Goal: Navigation & Orientation: Find specific page/section

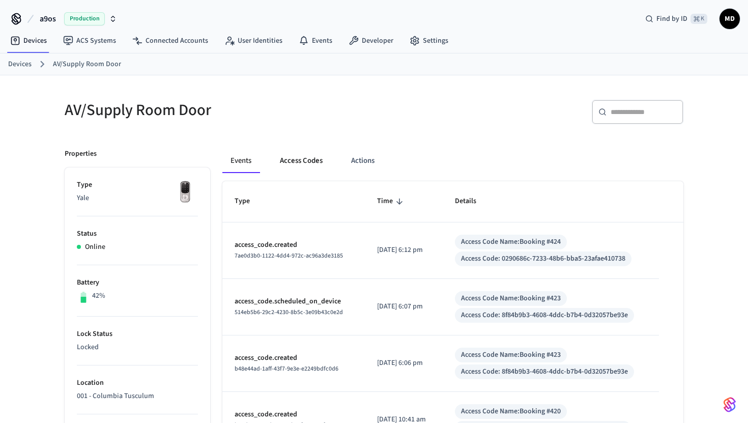
click at [318, 169] on button "Access Codes" at bounding box center [301, 161] width 59 height 24
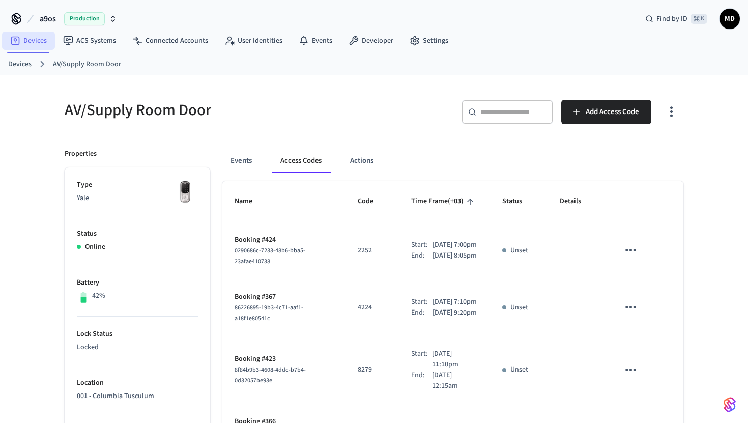
click at [38, 43] on link "Devices" at bounding box center [28, 41] width 53 height 18
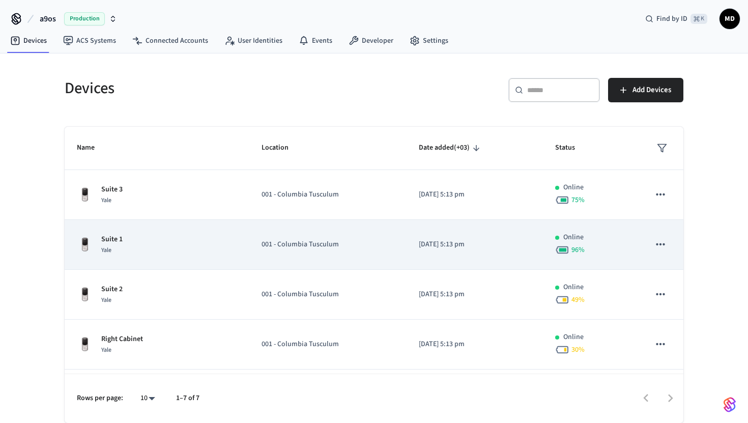
click at [291, 243] on p "001 - Columbia Tusculum" at bounding box center [327, 244] width 132 height 11
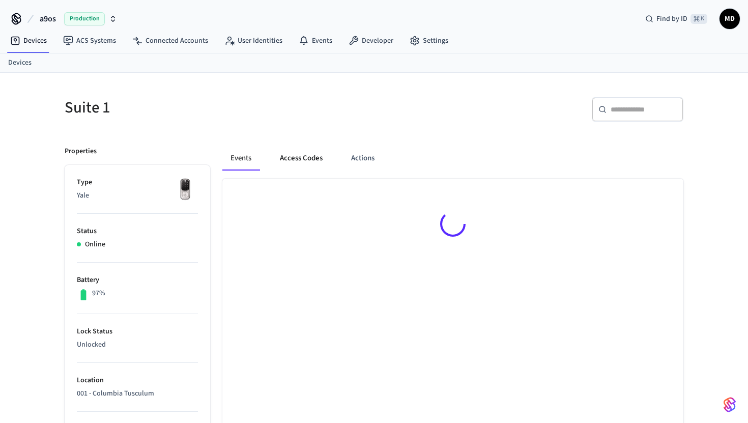
click at [310, 160] on button "Access Codes" at bounding box center [301, 158] width 59 height 24
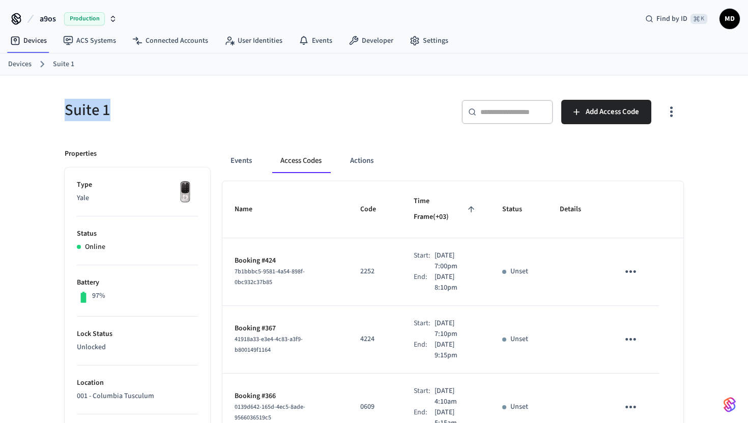
drag, startPoint x: 119, startPoint y: 120, endPoint x: 66, endPoint y: 120, distance: 52.9
click at [66, 120] on h5 "Suite 1" at bounding box center [216, 110] width 303 height 21
copy h5 "Suite 1"
click at [28, 67] on link "Devices" at bounding box center [19, 64] width 23 height 11
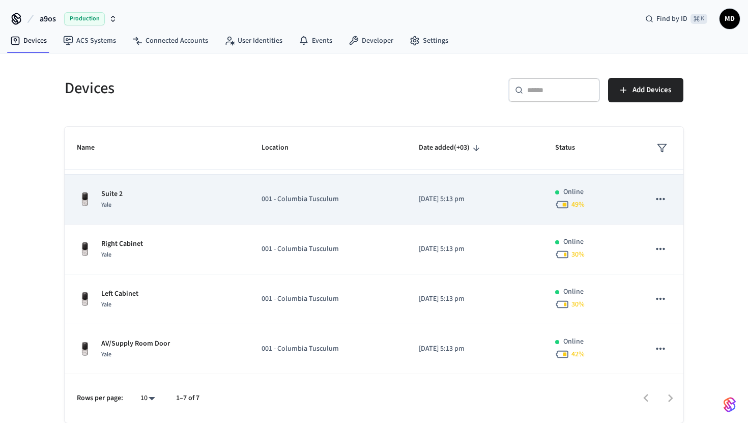
scroll to position [142, 0]
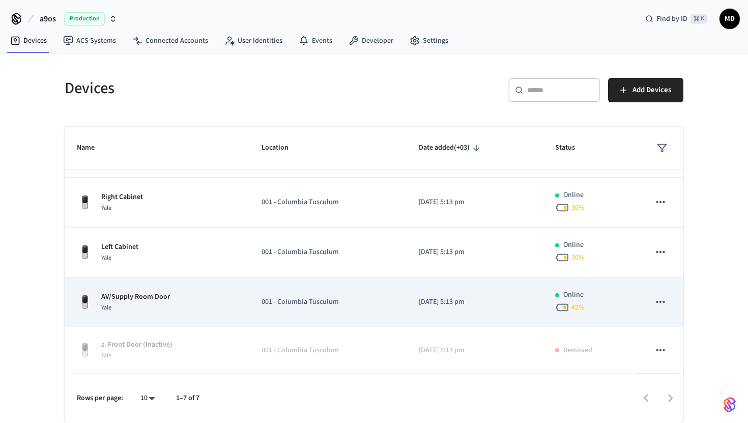
click at [149, 303] on div "Yale" at bounding box center [135, 307] width 69 height 11
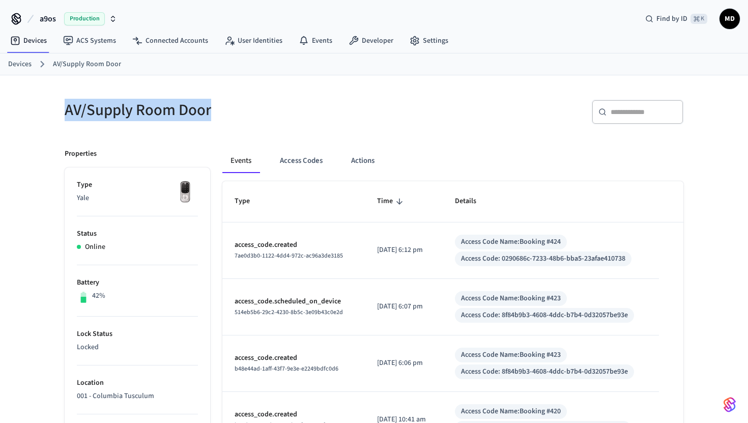
drag, startPoint x: 219, startPoint y: 113, endPoint x: 53, endPoint y: 111, distance: 165.8
click at [53, 111] on div "AV/Supply Room Door" at bounding box center [209, 109] width 315 height 45
copy h5 "AV/Supply Room Door"
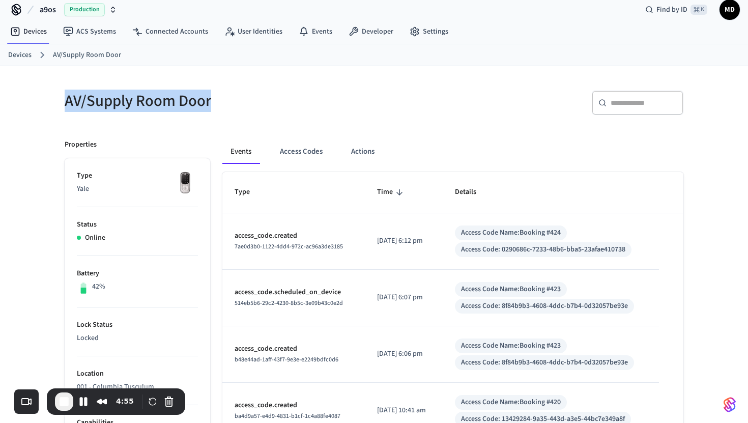
scroll to position [17, 0]
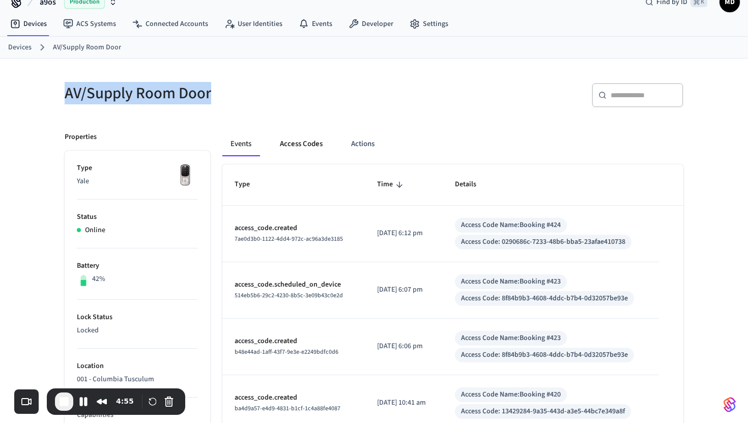
click at [308, 140] on button "Access Codes" at bounding box center [301, 144] width 59 height 24
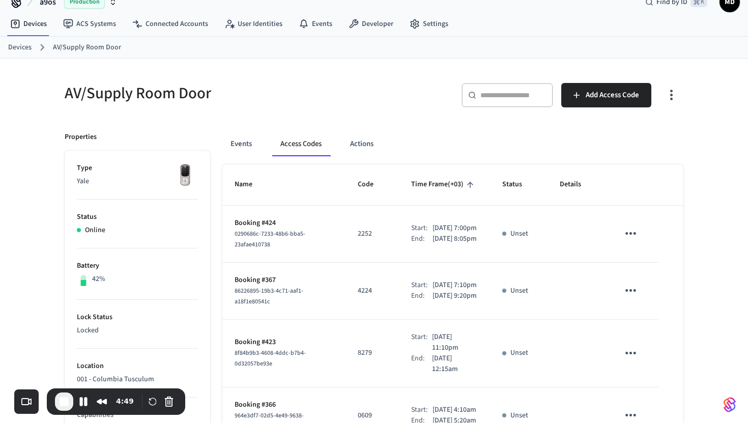
click at [28, 47] on link "Devices" at bounding box center [19, 47] width 23 height 11
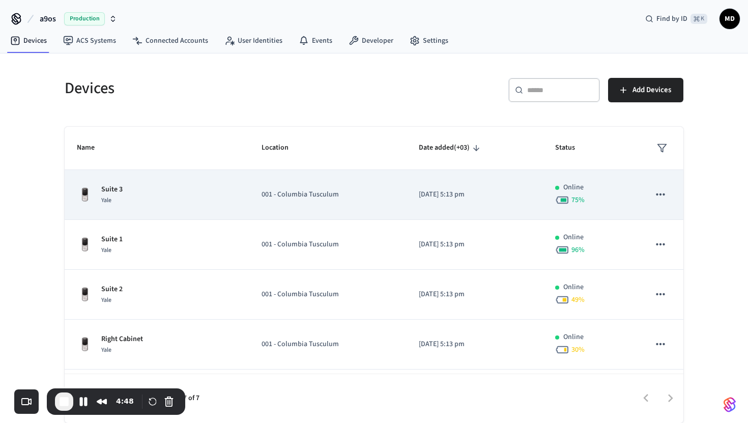
scroll to position [13, 0]
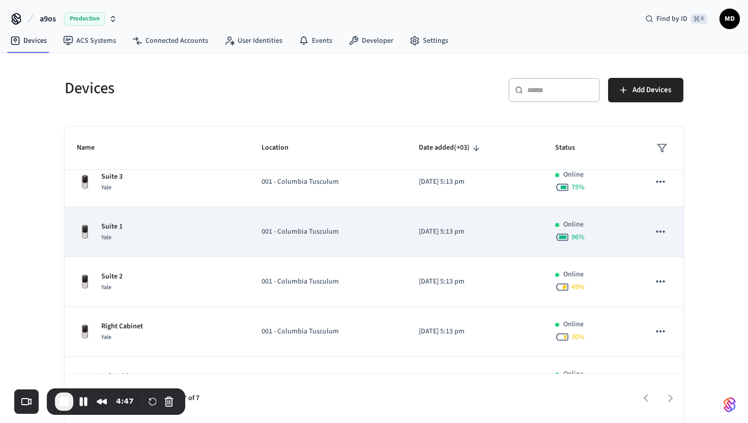
click at [232, 223] on div "Suite 1 Yale" at bounding box center [157, 231] width 160 height 21
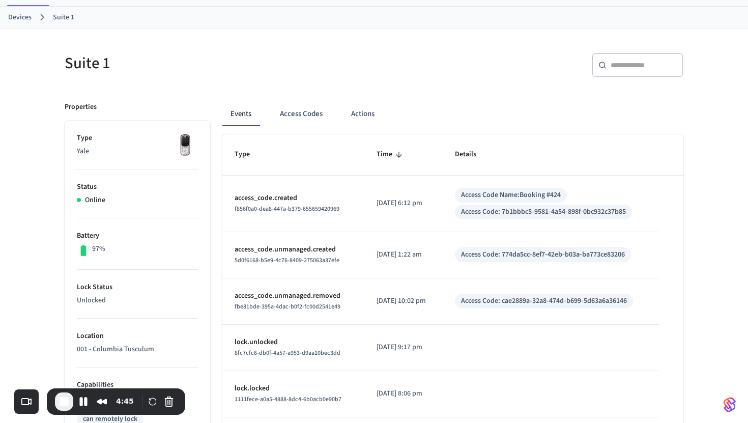
scroll to position [66, 0]
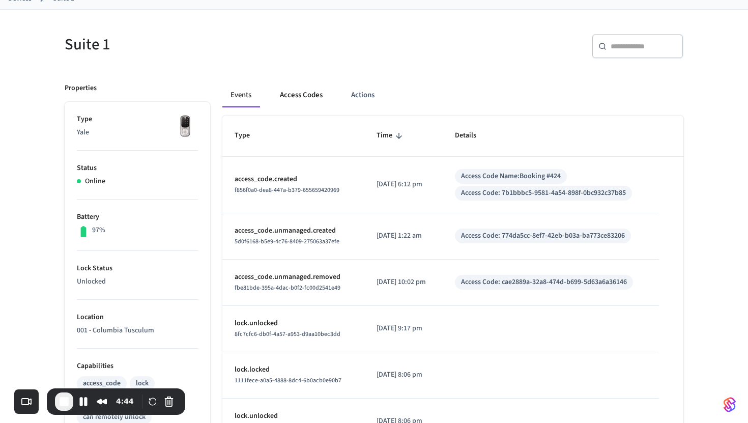
click at [310, 91] on button "Access Codes" at bounding box center [301, 95] width 59 height 24
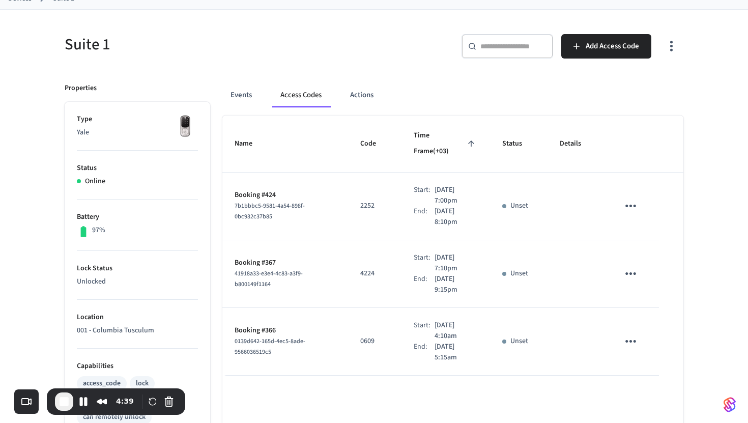
scroll to position [0, 0]
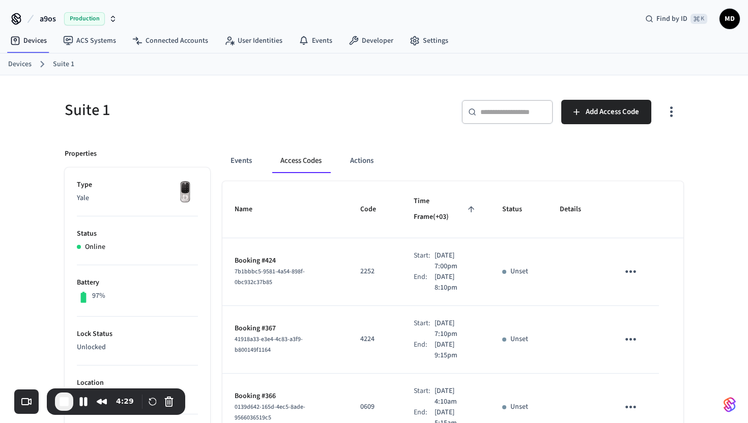
click at [25, 61] on link "Devices" at bounding box center [19, 64] width 23 height 11
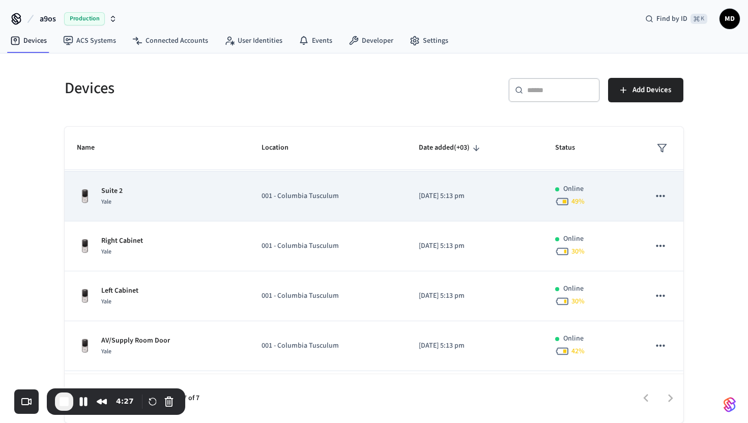
scroll to position [99, 0]
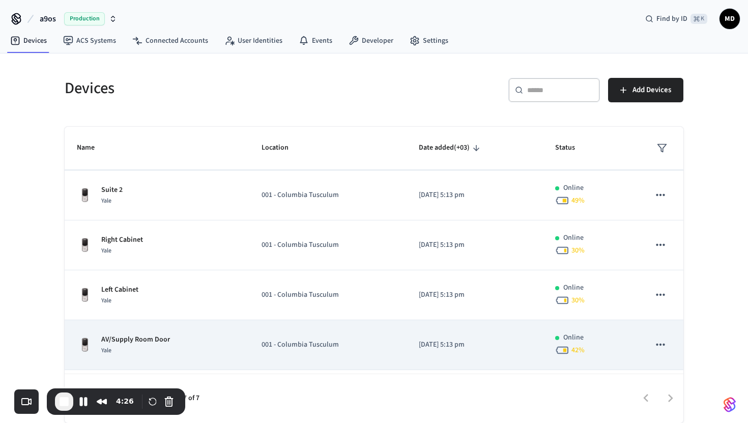
click at [143, 353] on div "Yale" at bounding box center [135, 350] width 69 height 11
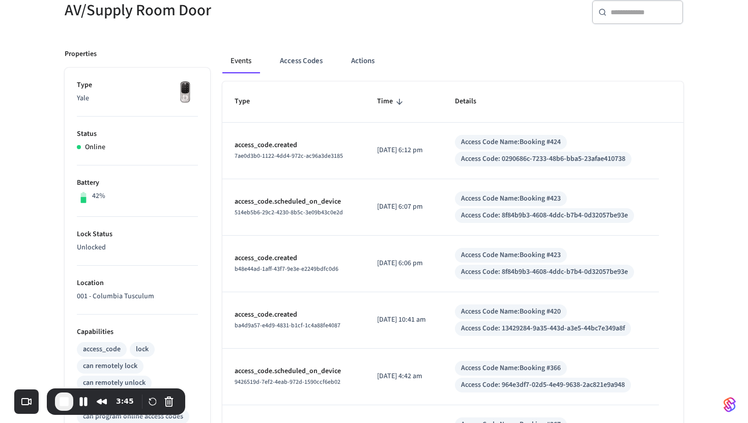
scroll to position [35, 0]
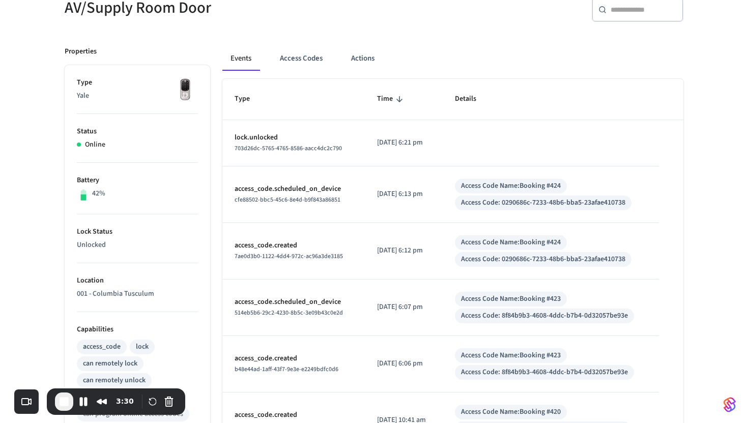
scroll to position [102, 0]
click at [62, 401] on span "End Recording" at bounding box center [64, 401] width 12 height 12
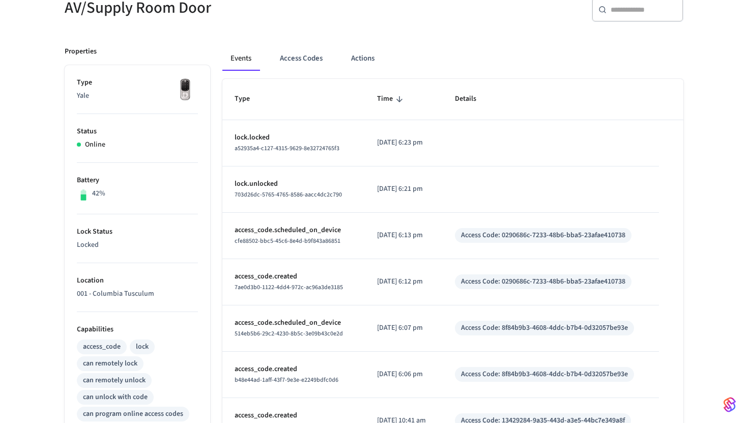
scroll to position [102, 0]
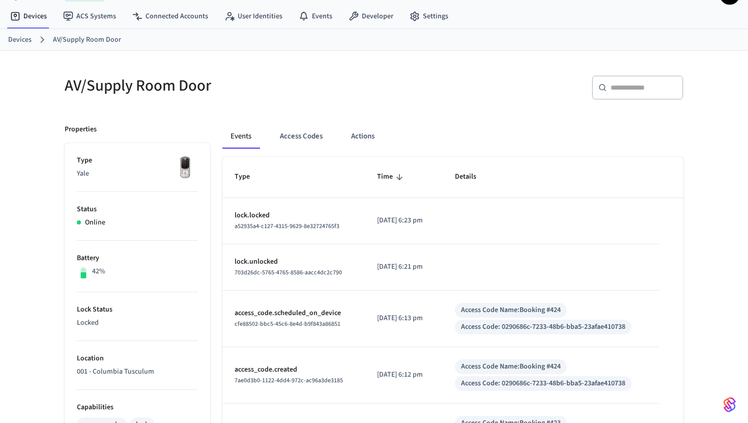
scroll to position [25, 0]
click at [355, 136] on button "Actions" at bounding box center [363, 135] width 40 height 24
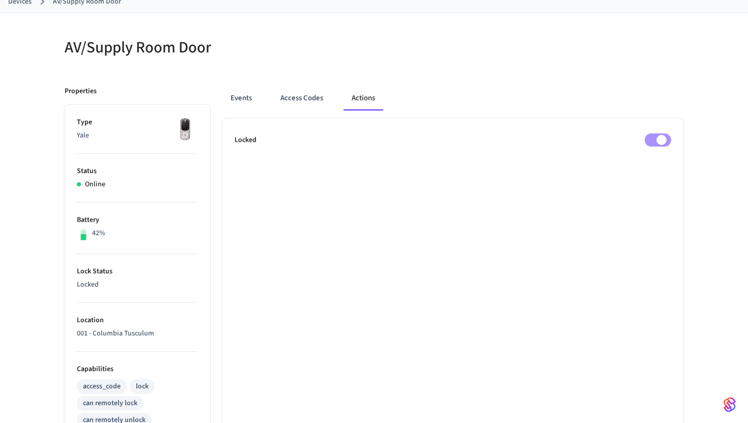
scroll to position [70, 0]
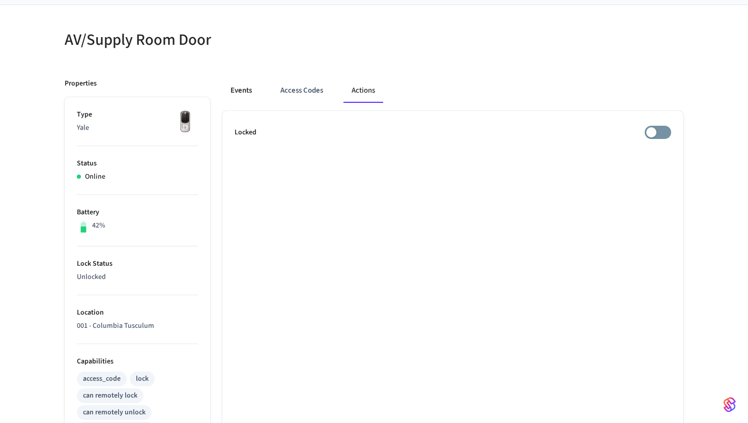
click at [253, 82] on button "Events" at bounding box center [241, 90] width 38 height 24
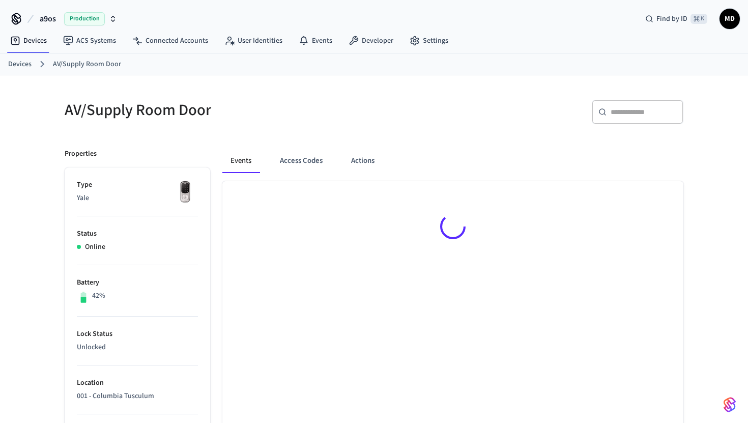
scroll to position [70, 0]
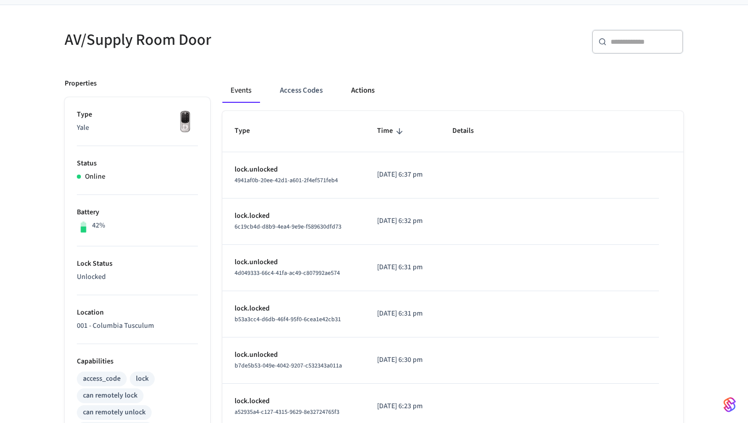
click at [349, 92] on button "Actions" at bounding box center [363, 90] width 40 height 24
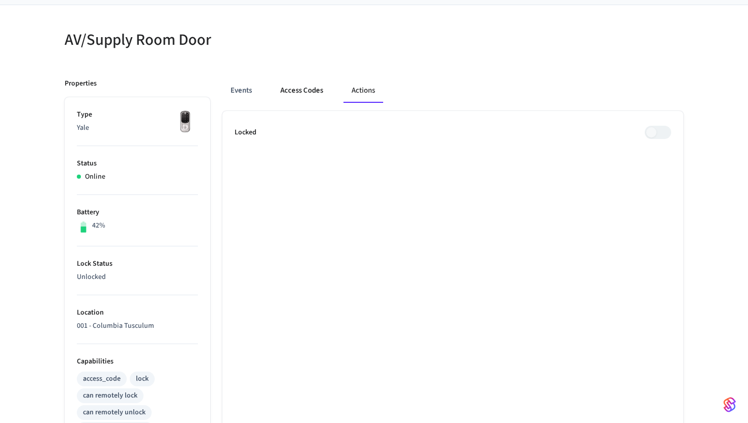
click at [278, 89] on button "Access Codes" at bounding box center [301, 90] width 59 height 24
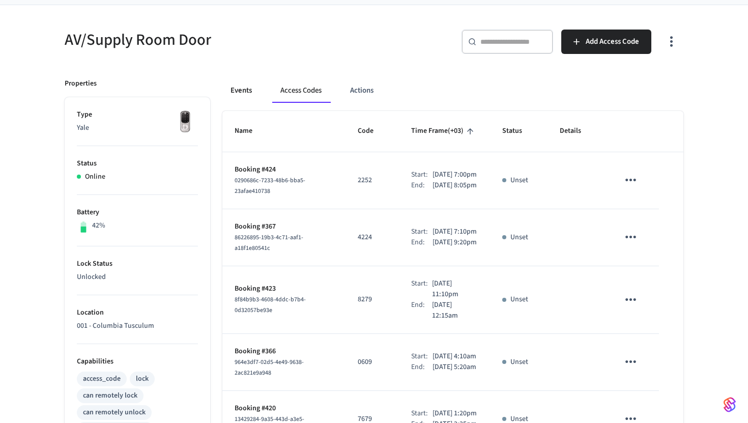
click at [244, 96] on button "Events" at bounding box center [241, 90] width 38 height 24
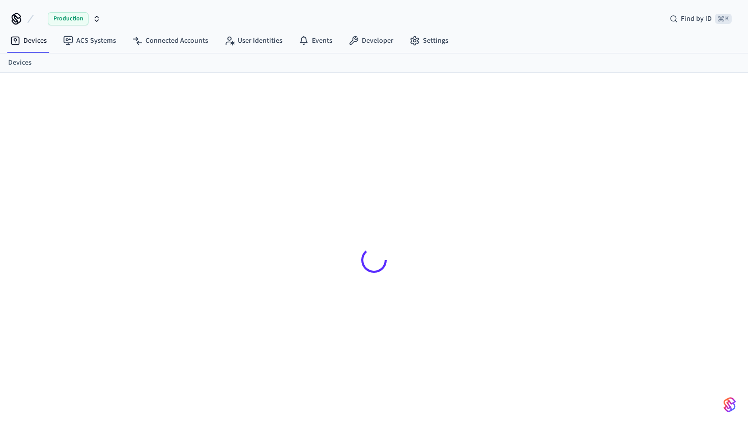
scroll to position [14, 0]
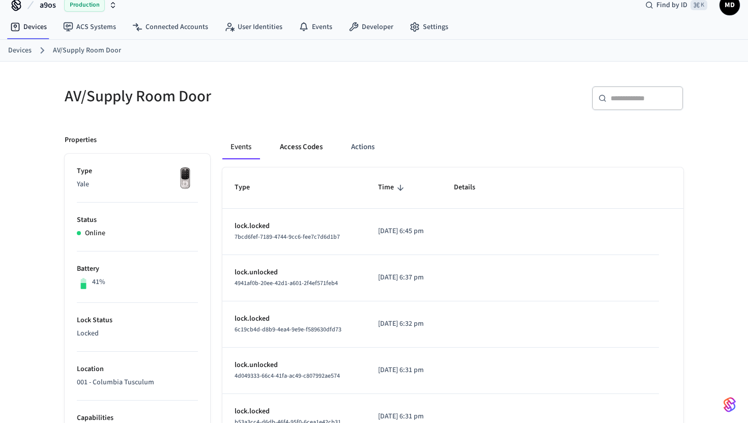
click at [282, 140] on button "Access Codes" at bounding box center [301, 147] width 59 height 24
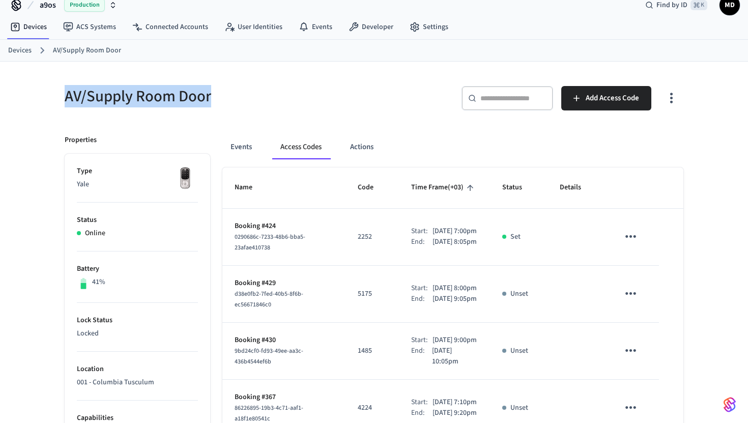
drag, startPoint x: 221, startPoint y: 93, endPoint x: 60, endPoint y: 93, distance: 161.2
click at [60, 93] on div "AV/Supply Room Door" at bounding box center [209, 96] width 315 height 45
copy h5 "AV/Supply Room Door"
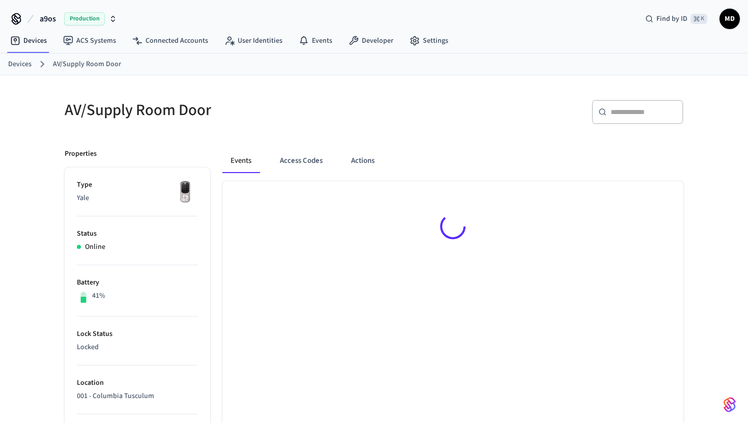
scroll to position [14, 0]
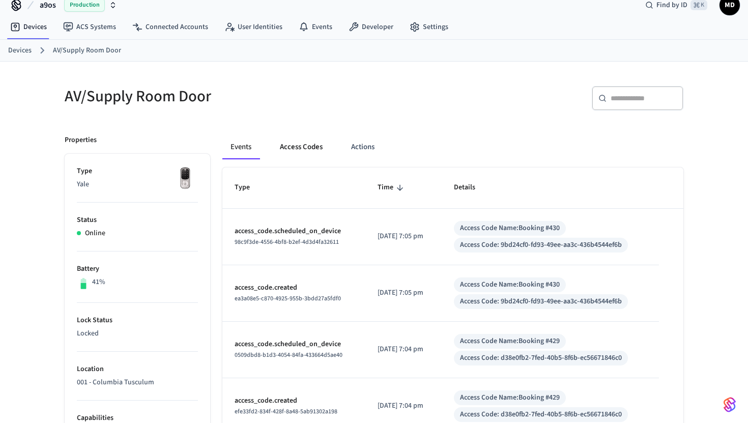
click at [308, 146] on button "Access Codes" at bounding box center [301, 147] width 59 height 24
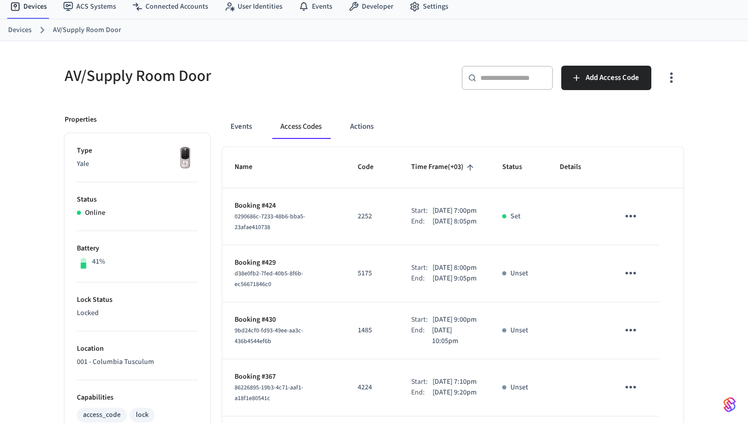
scroll to position [0, 0]
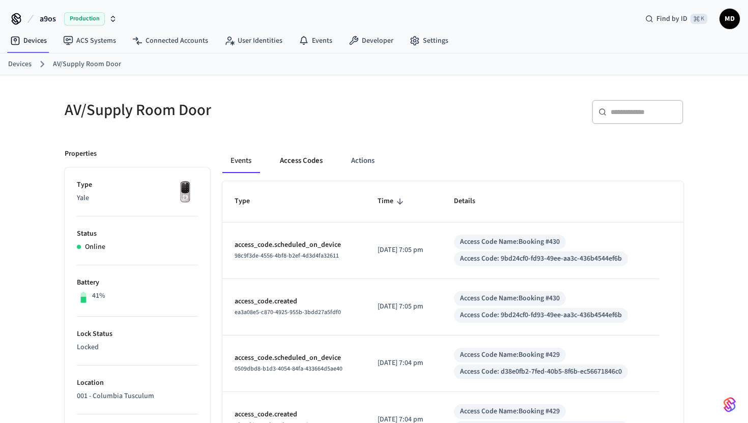
click at [321, 163] on button "Access Codes" at bounding box center [301, 161] width 59 height 24
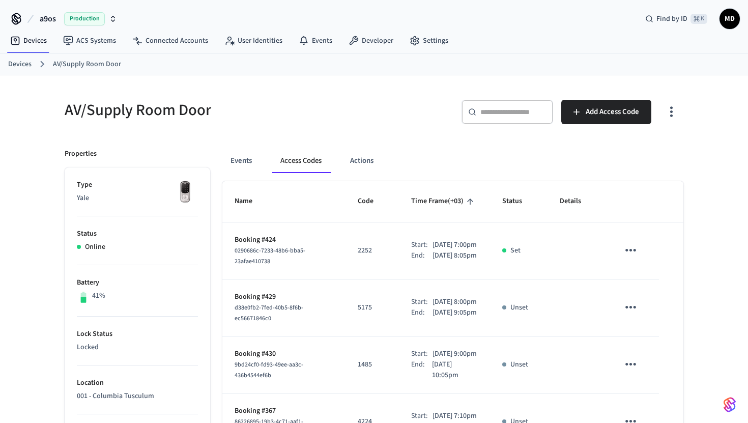
click at [21, 63] on link "Devices" at bounding box center [19, 64] width 23 height 11
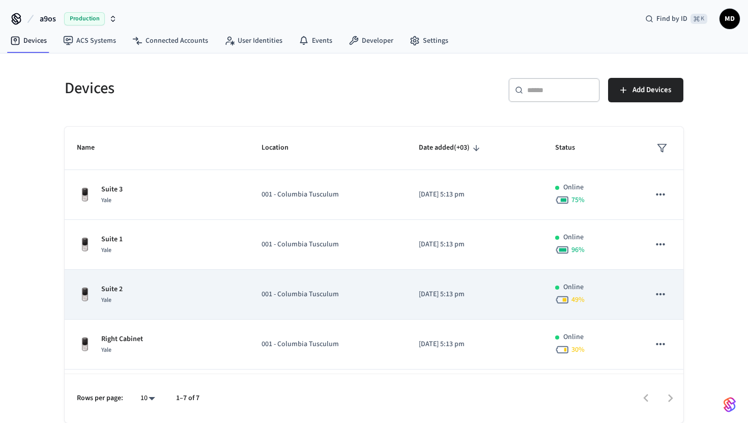
click at [227, 284] on div "Suite 2 Yale" at bounding box center [157, 294] width 160 height 21
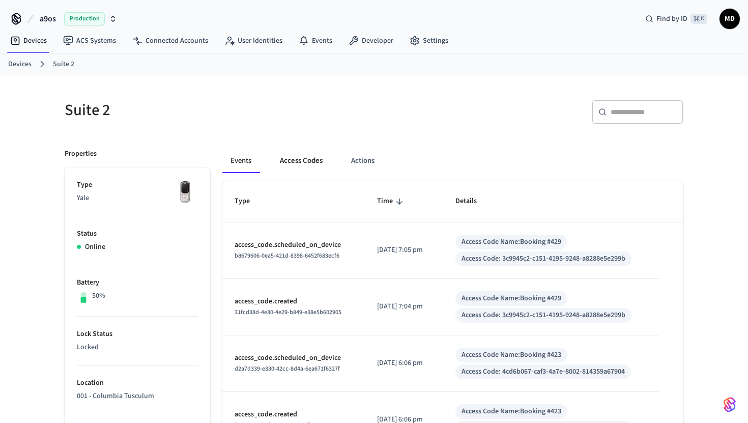
click at [295, 163] on button "Access Codes" at bounding box center [301, 161] width 59 height 24
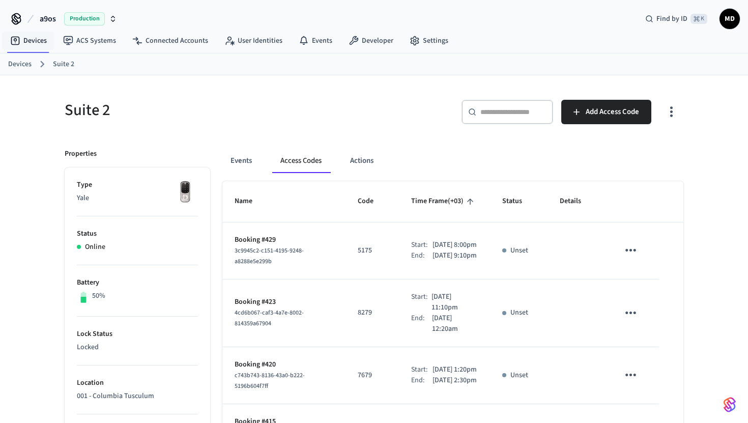
click at [18, 63] on link "Devices" at bounding box center [19, 64] width 23 height 11
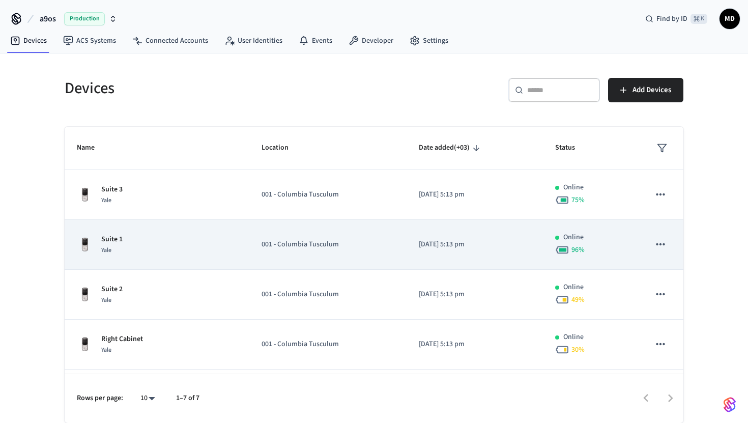
click at [196, 254] on div "Suite 1 Yale" at bounding box center [157, 244] width 160 height 21
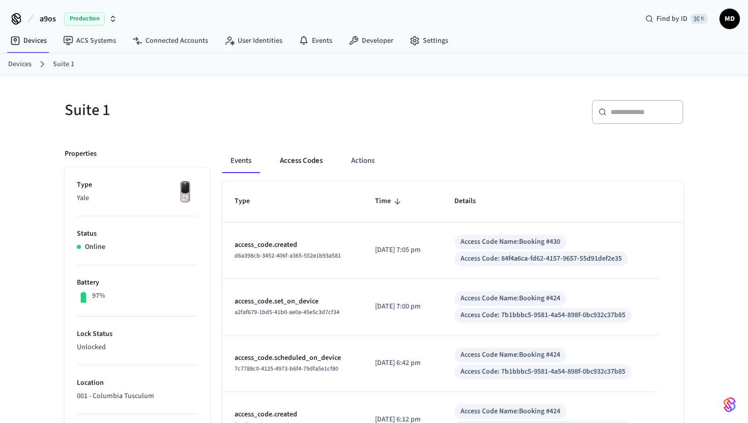
click at [306, 165] on button "Access Codes" at bounding box center [301, 161] width 59 height 24
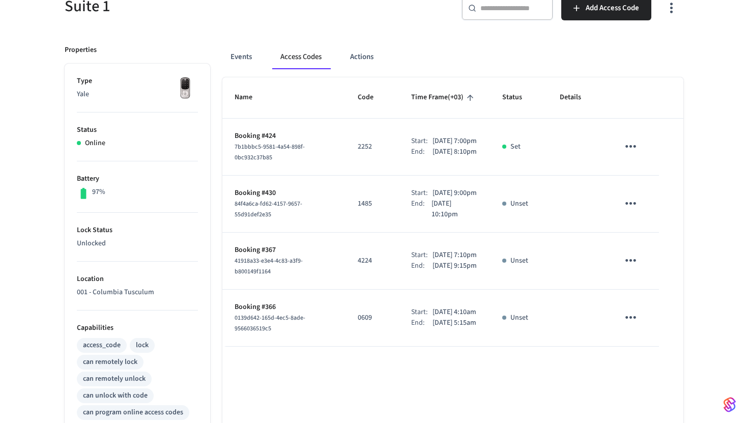
scroll to position [106, 0]
